Goal: Information Seeking & Learning: Learn about a topic

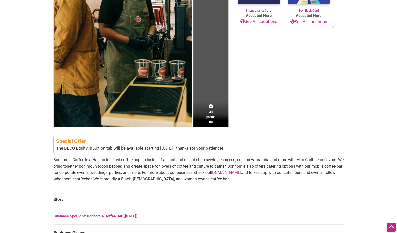
scroll to position [133, 0]
click at [161, 146] on div "The BECU Equity In Action tab will be available starting August 18th - thanks f…" at bounding box center [198, 148] width 285 height 7
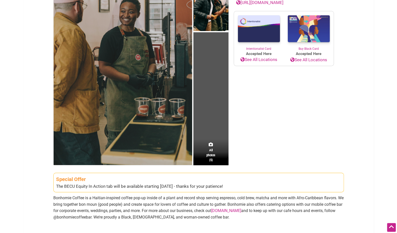
scroll to position [95, 0]
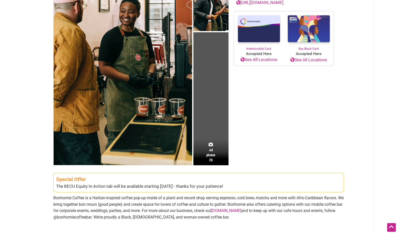
click at [168, 184] on div "The BECU Equity In Action tab will be available starting August 18th - thanks f…" at bounding box center [198, 187] width 285 height 7
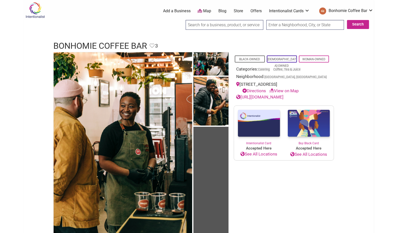
click at [31, 5] on img at bounding box center [35, 10] width 24 height 16
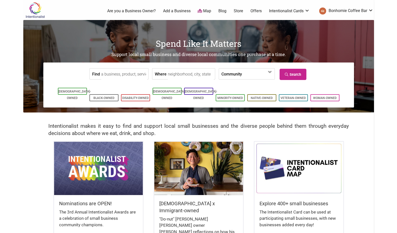
scroll to position [113, 0]
click at [256, 12] on link "Offers" at bounding box center [256, 11] width 11 height 6
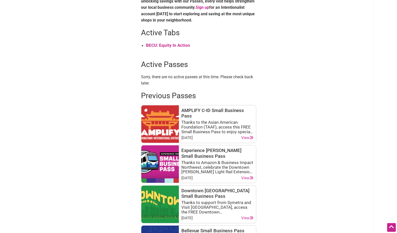
scroll to position [208, 0]
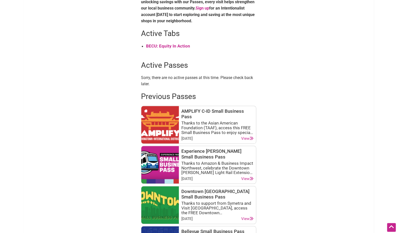
click at [165, 47] on strong "BECU: Equity In Action" at bounding box center [168, 46] width 44 height 5
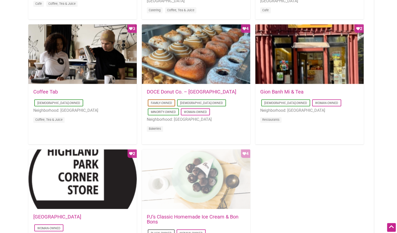
scroll to position [432, 0]
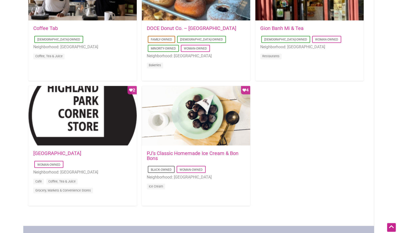
click at [213, 170] on ul "Black-Owned Woman-Owned Neighborhood: [GEOGRAPHIC_DATA] Ice Cream" at bounding box center [196, 178] width 98 height 27
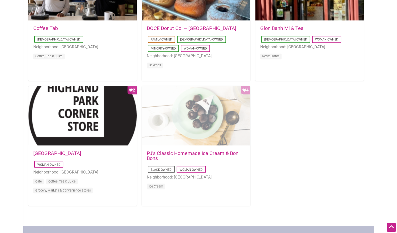
click at [196, 132] on div "Favorite Count 4" at bounding box center [196, 116] width 108 height 60
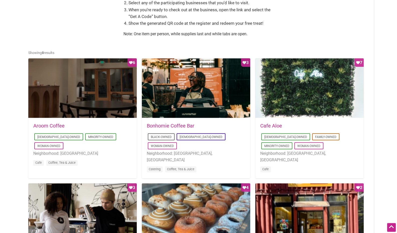
scroll to position [209, 0]
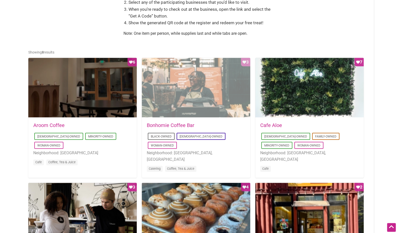
click at [216, 93] on div "Favorite Count 3" at bounding box center [196, 88] width 108 height 60
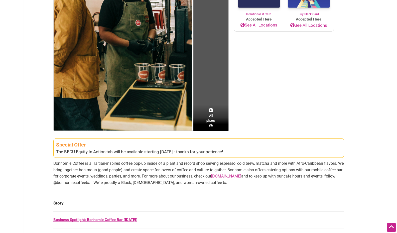
scroll to position [160, 0]
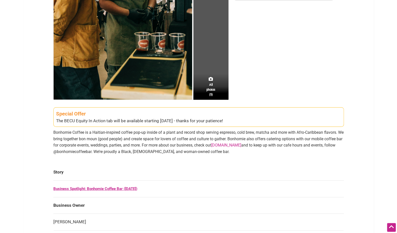
click at [159, 113] on div "Special Offer" at bounding box center [198, 114] width 285 height 8
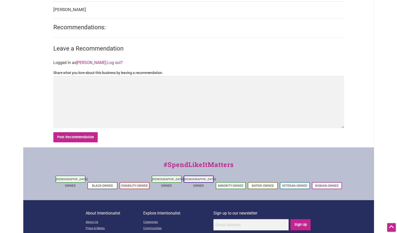
scroll to position [405, 0]
